Goal: Transaction & Acquisition: Purchase product/service

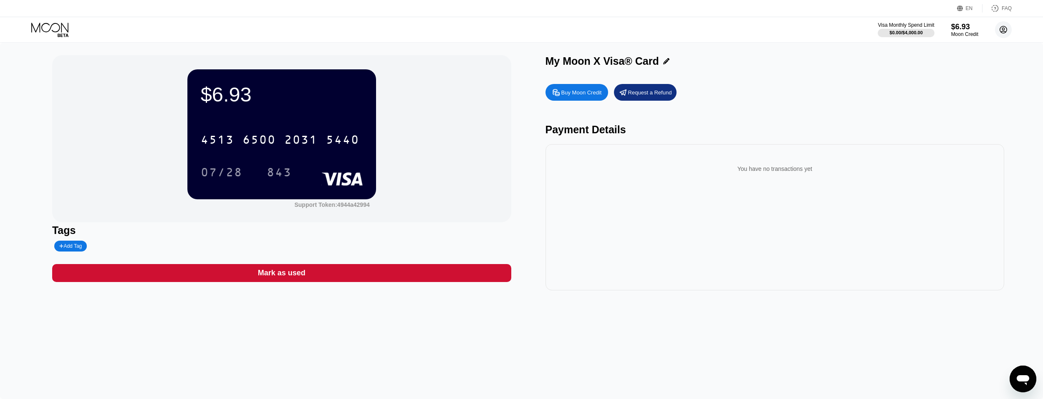
click at [1004, 26] on circle at bounding box center [1003, 29] width 17 height 17
click at [960, 73] on div " Home" at bounding box center [965, 78] width 79 height 10
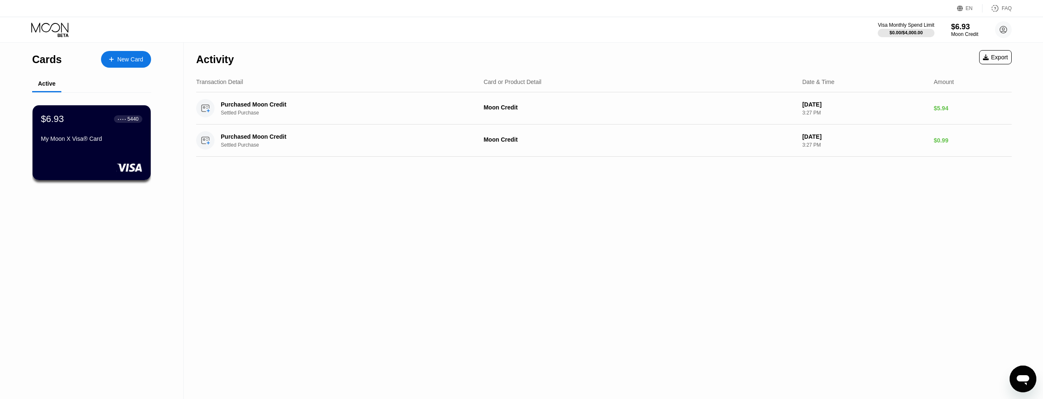
click at [133, 56] on div "New Card" at bounding box center [130, 59] width 26 height 7
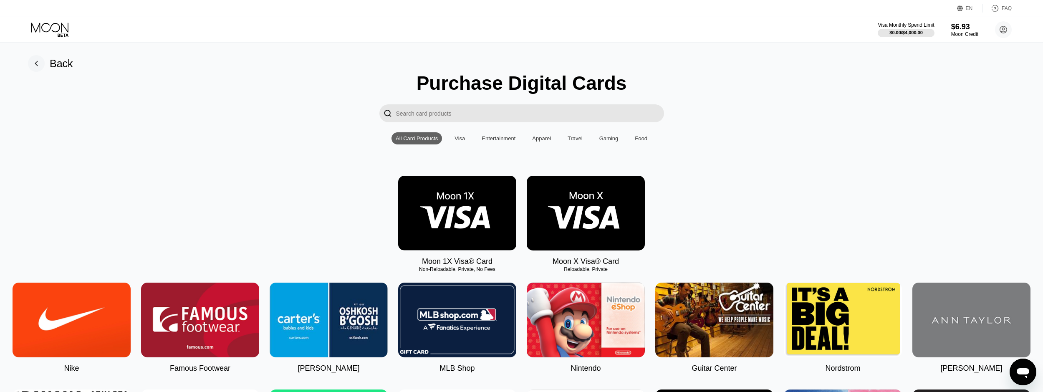
click at [566, 216] on img at bounding box center [586, 213] width 118 height 75
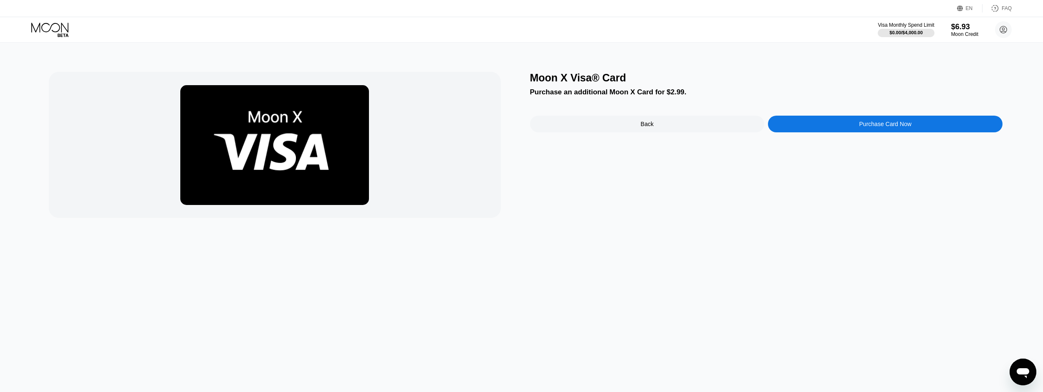
click at [922, 128] on div "Purchase Card Now" at bounding box center [885, 124] width 235 height 17
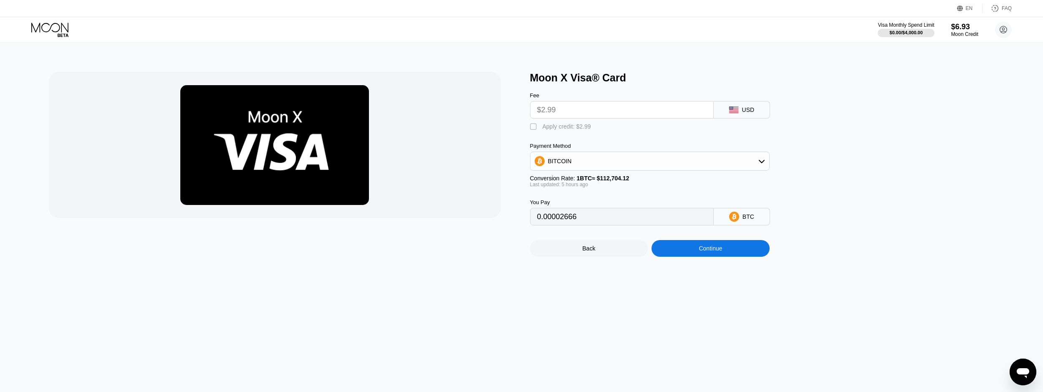
drag, startPoint x: 533, startPoint y: 131, endPoint x: 626, endPoint y: 158, distance: 97.1
click at [533, 131] on div "" at bounding box center [534, 127] width 8 height 8
type input "0"
click at [742, 253] on div "Continue" at bounding box center [710, 248] width 118 height 17
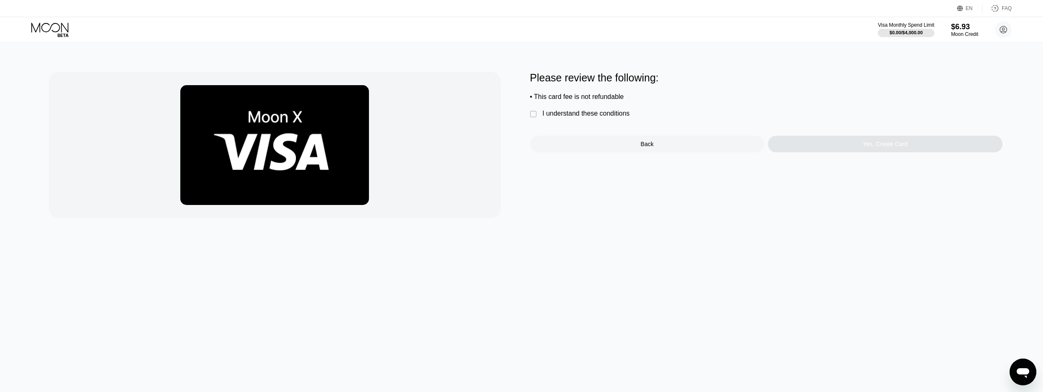
click at [596, 117] on div "I understand these conditions" at bounding box center [586, 114] width 87 height 8
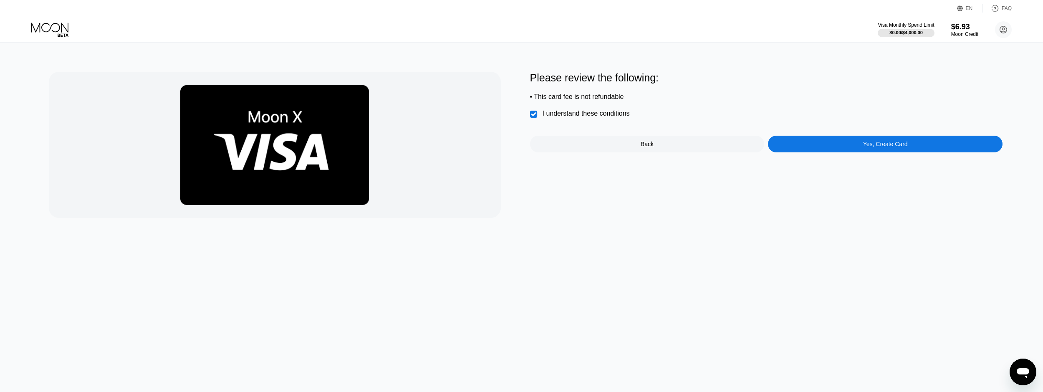
click at [842, 149] on div "Yes, Create Card" at bounding box center [885, 144] width 235 height 17
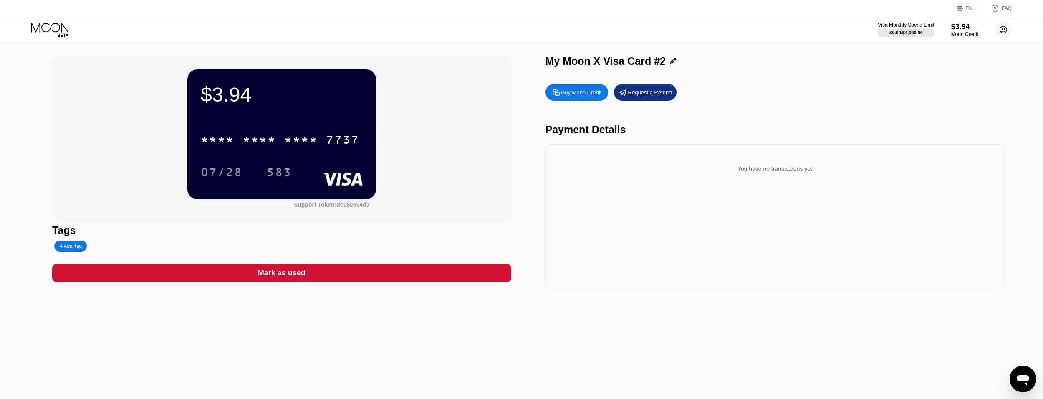
click at [1001, 33] on circle at bounding box center [1003, 29] width 17 height 17
click at [954, 73] on div " Home" at bounding box center [965, 78] width 79 height 10
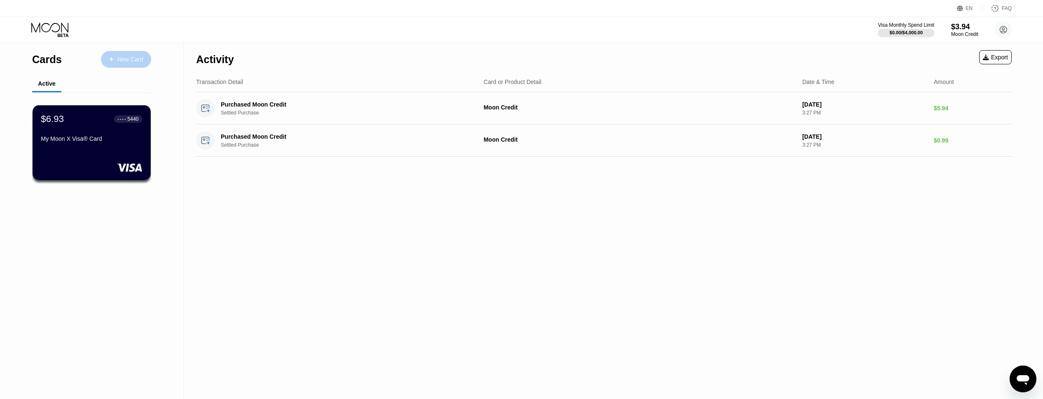
click at [140, 61] on div "New Card" at bounding box center [130, 59] width 26 height 7
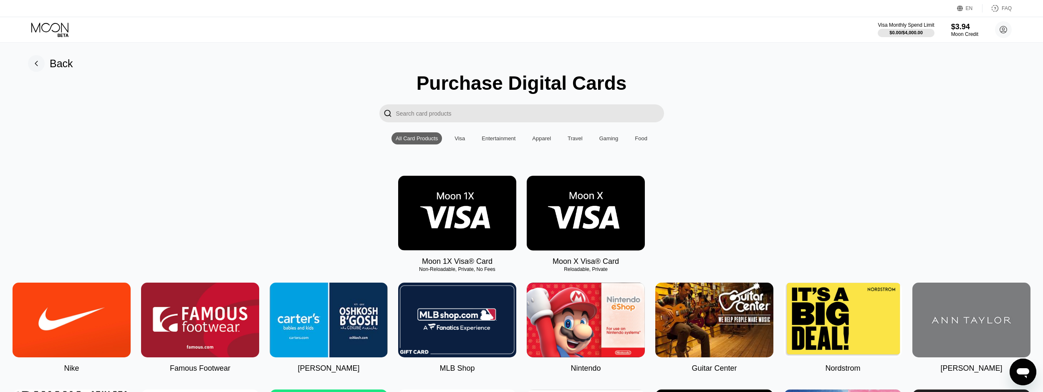
click at [596, 208] on img at bounding box center [586, 213] width 118 height 75
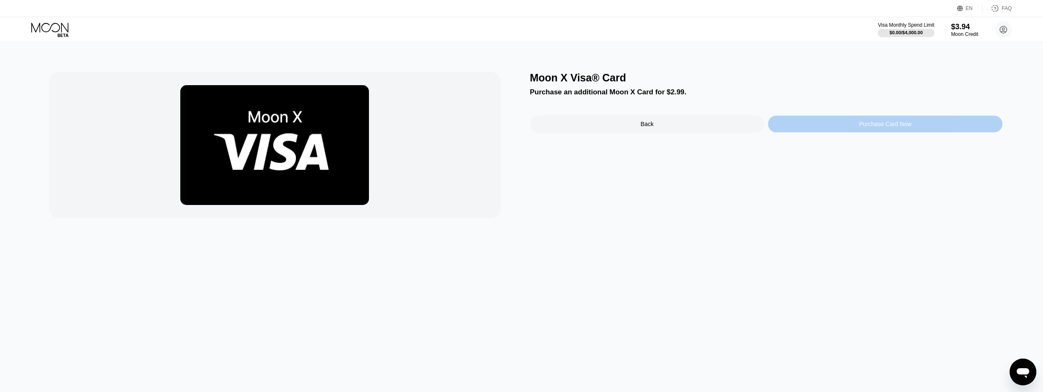
click at [911, 121] on div "Purchase Card Now" at bounding box center [885, 124] width 235 height 17
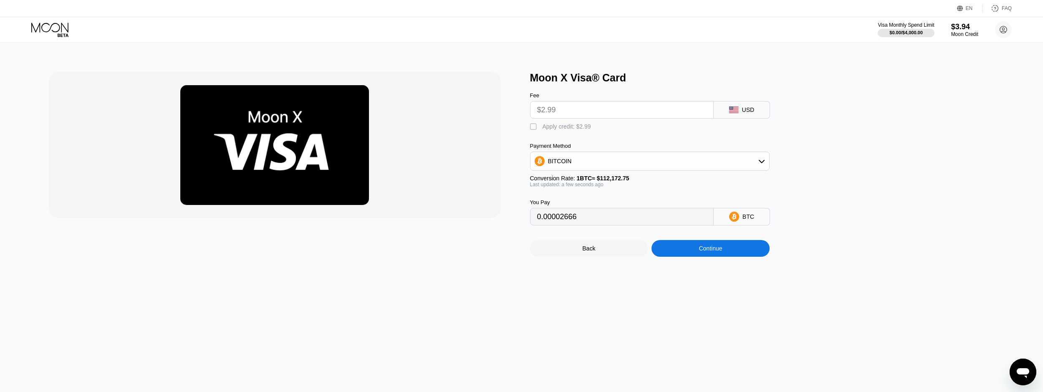
click at [543, 130] on div "Apply credit: $2.99" at bounding box center [567, 126] width 48 height 7
type input "0"
click at [756, 257] on div "Continue" at bounding box center [710, 248] width 118 height 17
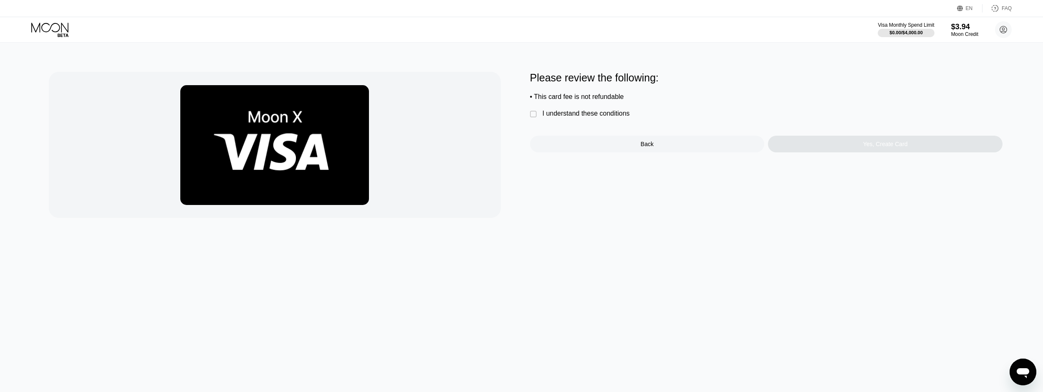
click at [610, 117] on div "I understand these conditions" at bounding box center [586, 114] width 87 height 8
click at [788, 152] on div "Yes, Create Card" at bounding box center [885, 144] width 235 height 17
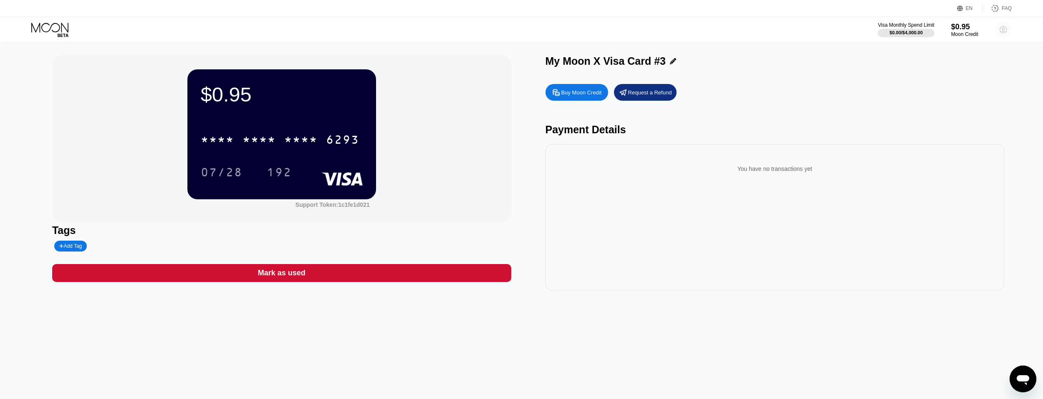
click at [1006, 37] on circle at bounding box center [1003, 29] width 17 height 17
click at [938, 73] on div "" at bounding box center [933, 78] width 14 height 10
